Goal: Task Accomplishment & Management: Use online tool/utility

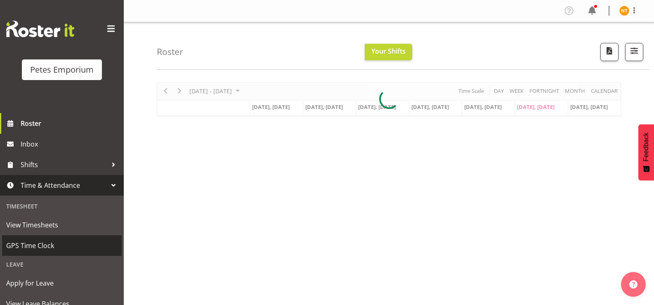
click at [38, 246] on span "GPS Time Clock" at bounding box center [61, 245] width 111 height 12
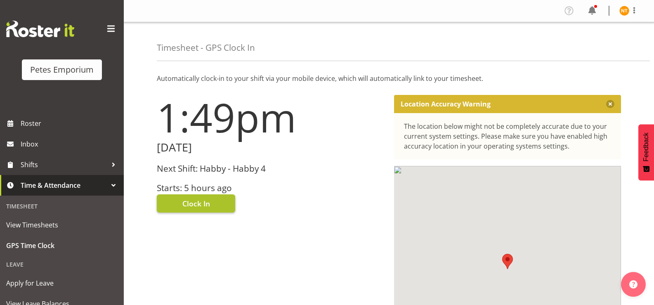
click at [195, 206] on span "Clock In" at bounding box center [197, 203] width 28 height 11
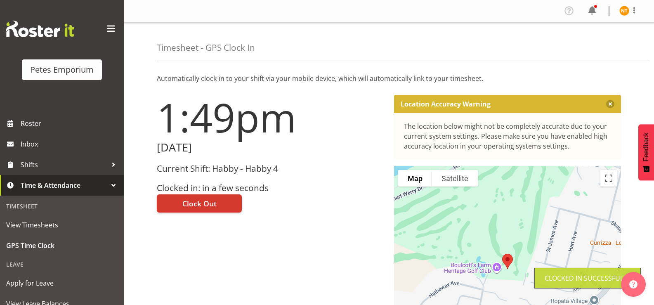
click at [624, 16] on img at bounding box center [625, 11] width 10 height 10
click at [583, 43] on link "Log Out" at bounding box center [599, 43] width 79 height 15
